Goal: Navigation & Orientation: Find specific page/section

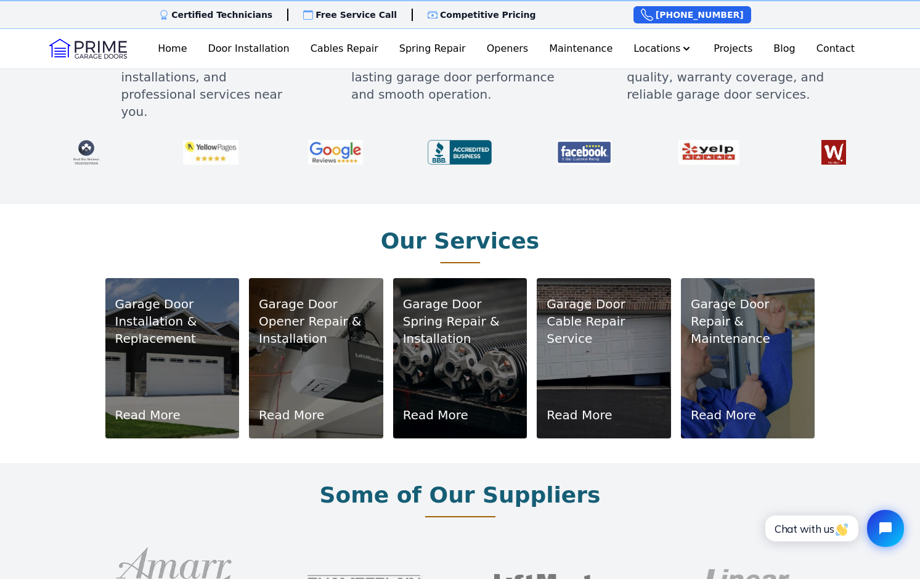
scroll to position [589, 0]
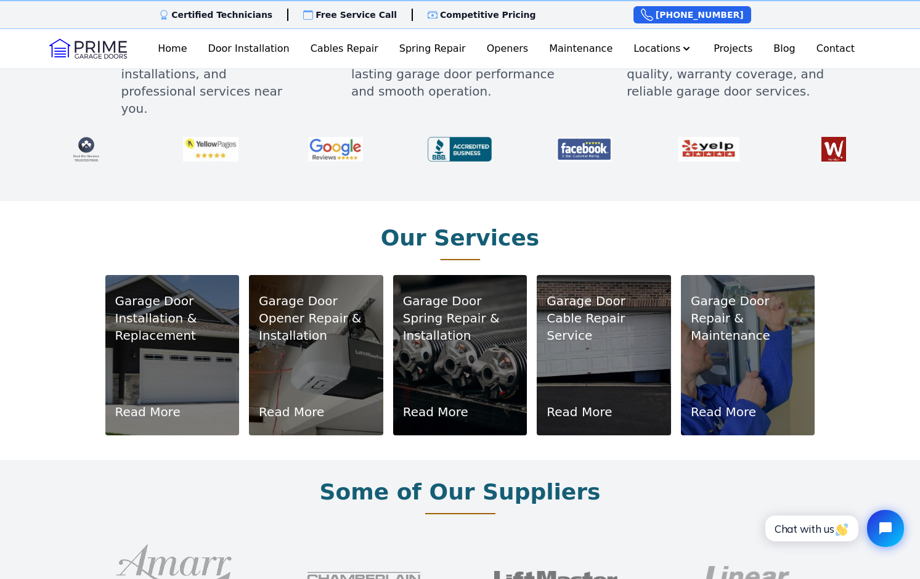
click at [168, 355] on div "Garage Door Installation & Replacement Read More" at bounding box center [172, 355] width 115 height 131
click at [159, 403] on link "Read More" at bounding box center [147, 411] width 65 height 17
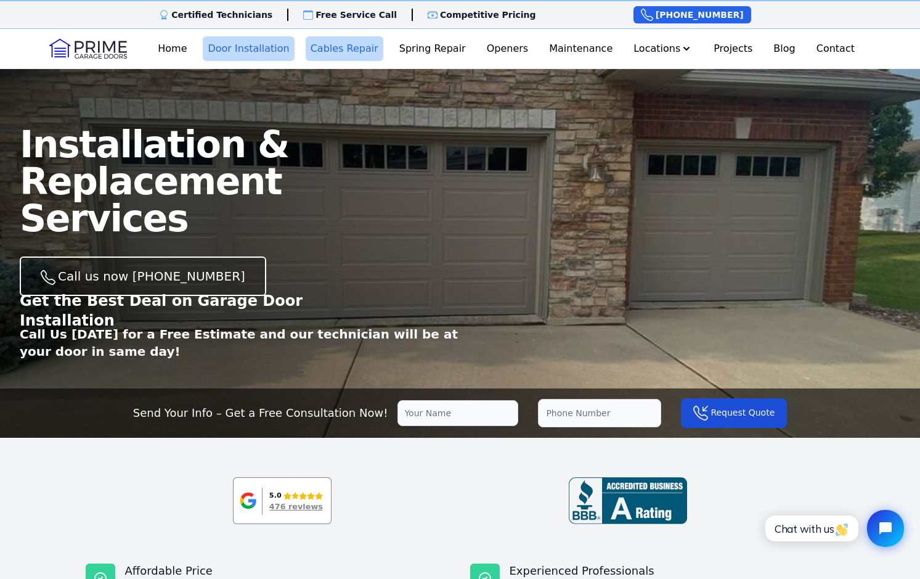
click at [347, 51] on link "Cables Repair" at bounding box center [345, 48] width 78 height 25
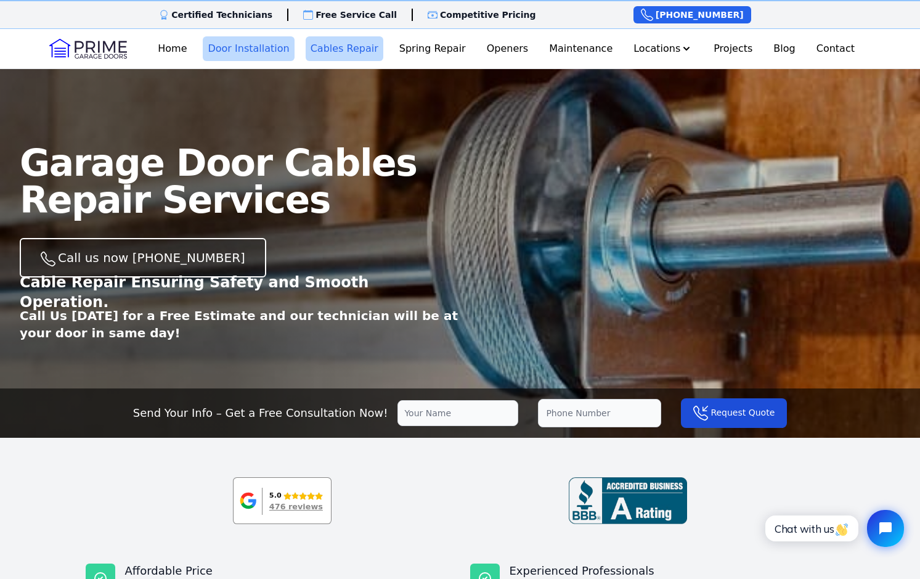
click at [224, 47] on link "Door Installation" at bounding box center [248, 48] width 91 height 25
